Goal: Find specific page/section: Find specific page/section

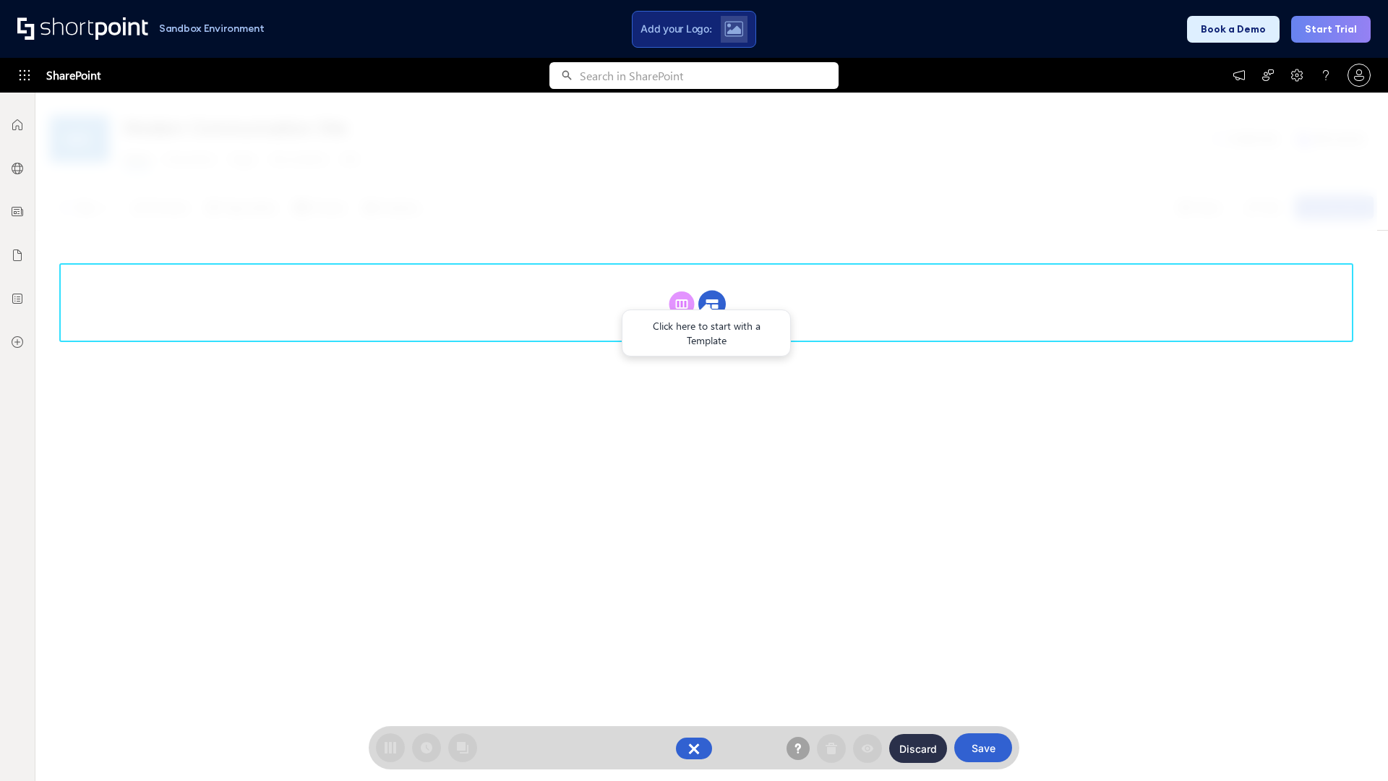
click at [712, 304] on circle at bounding box center [711, 304] width 27 height 27
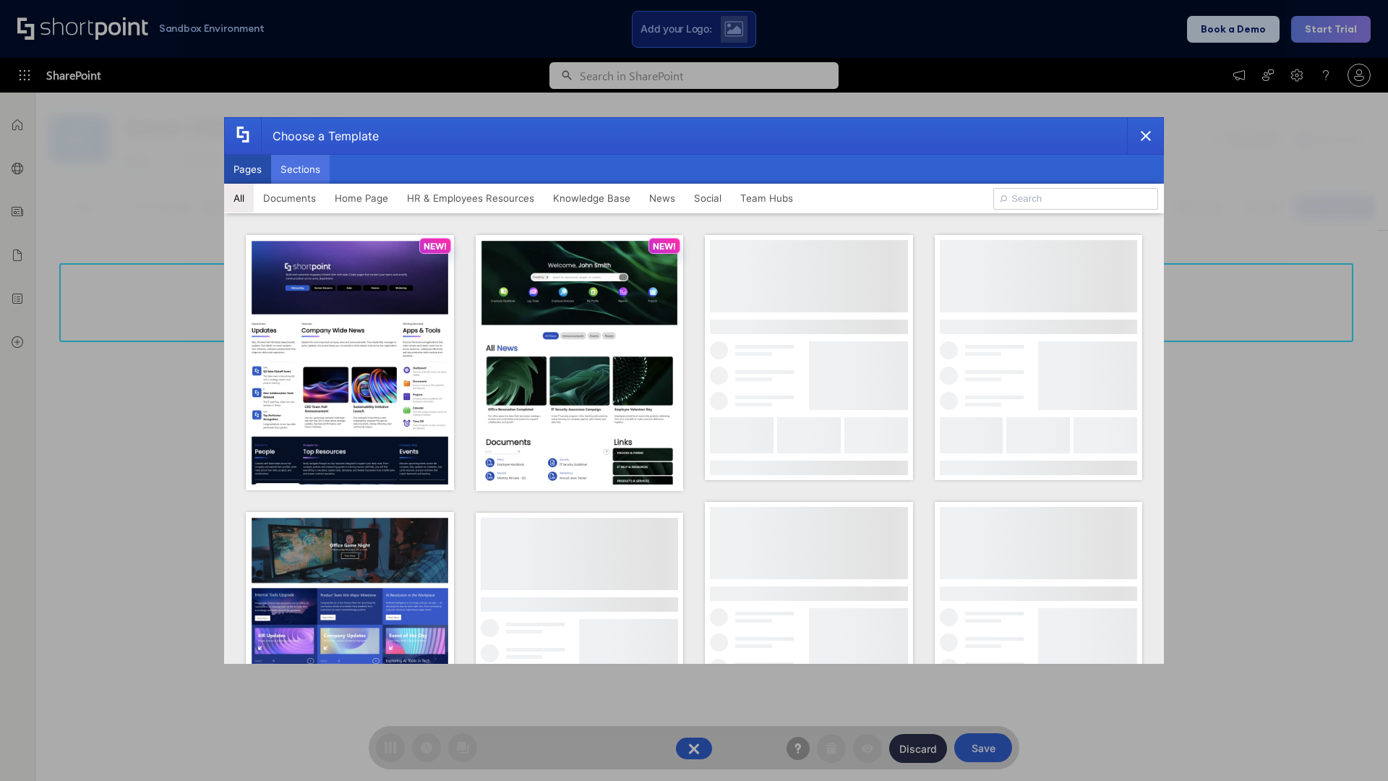
click at [300, 169] on button "Sections" at bounding box center [300, 169] width 59 height 29
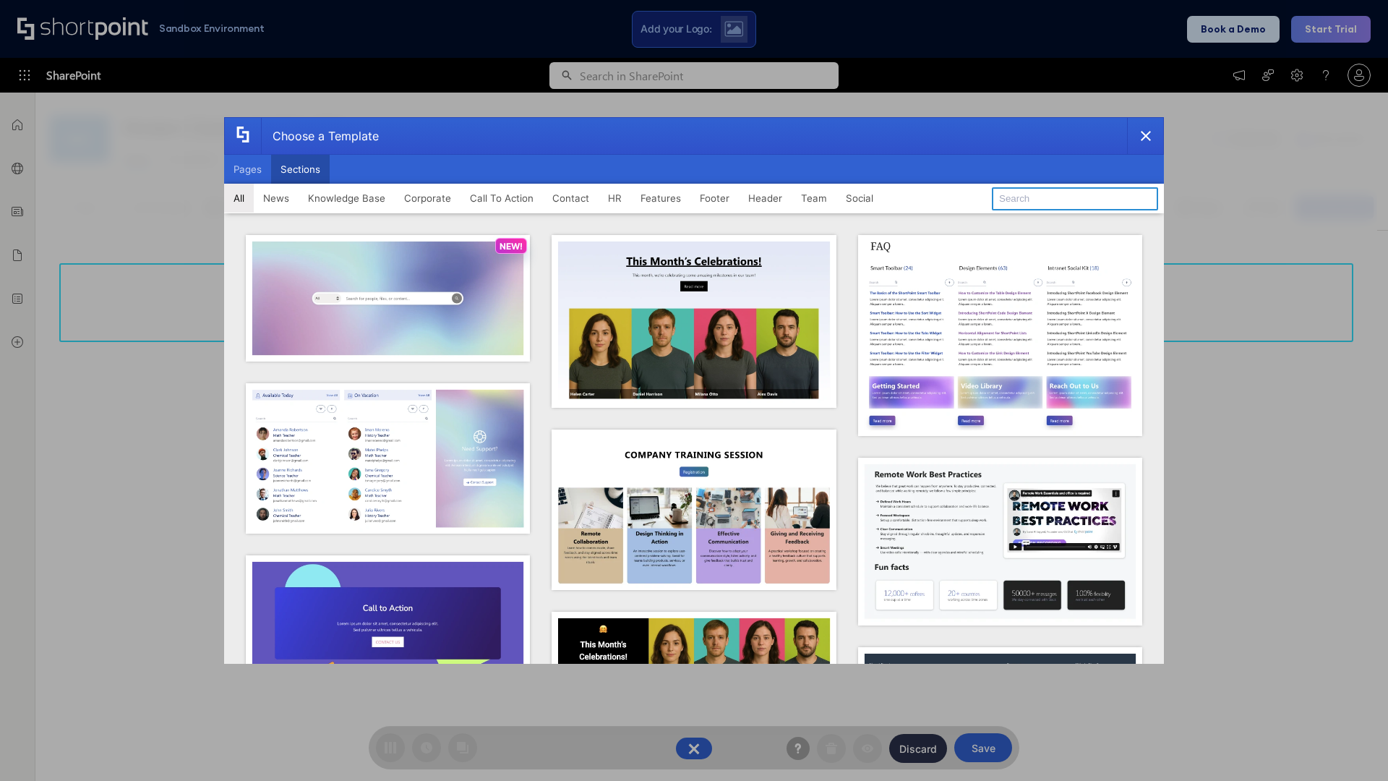
type input "News Kit 1"
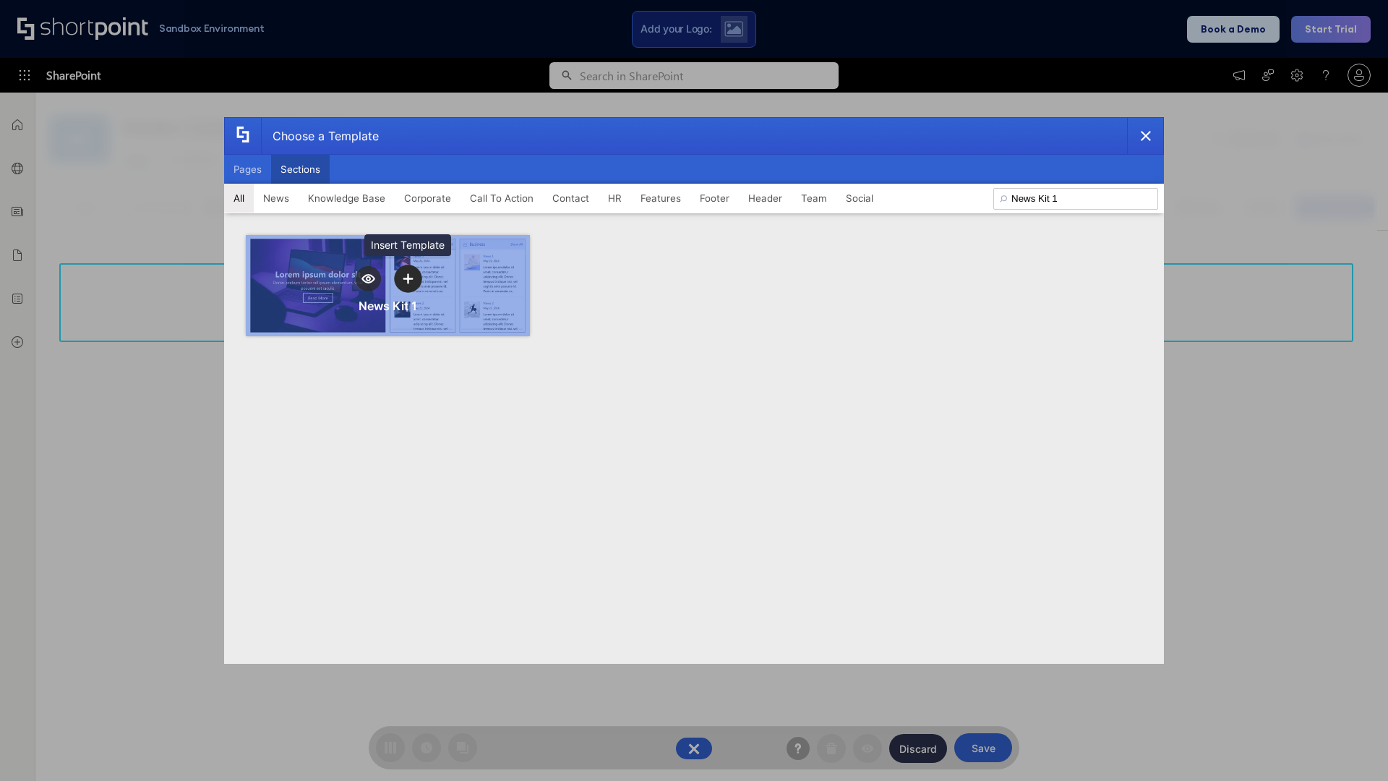
click at [408, 278] on icon "template selector" at bounding box center [408, 278] width 10 height 10
